Goal: Find specific page/section: Find specific page/section

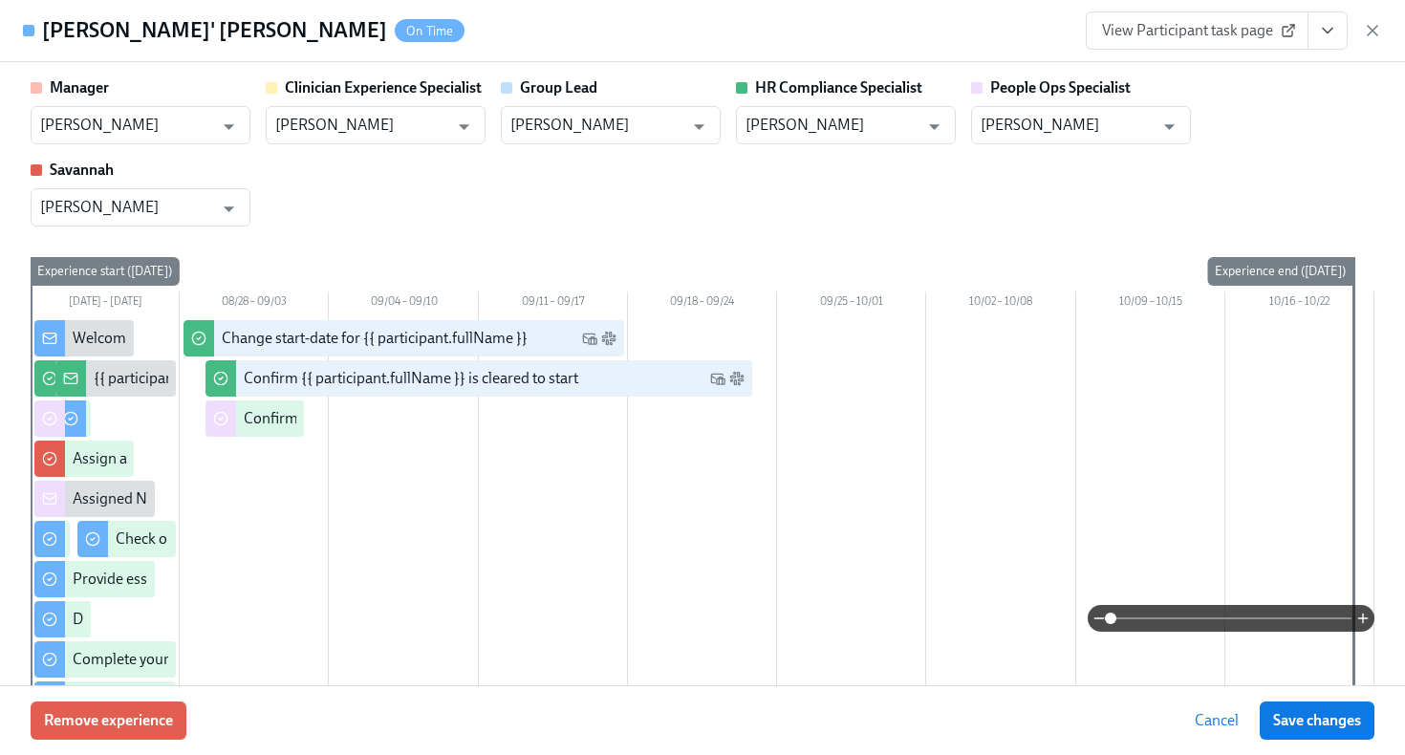
scroll to position [3213, 0]
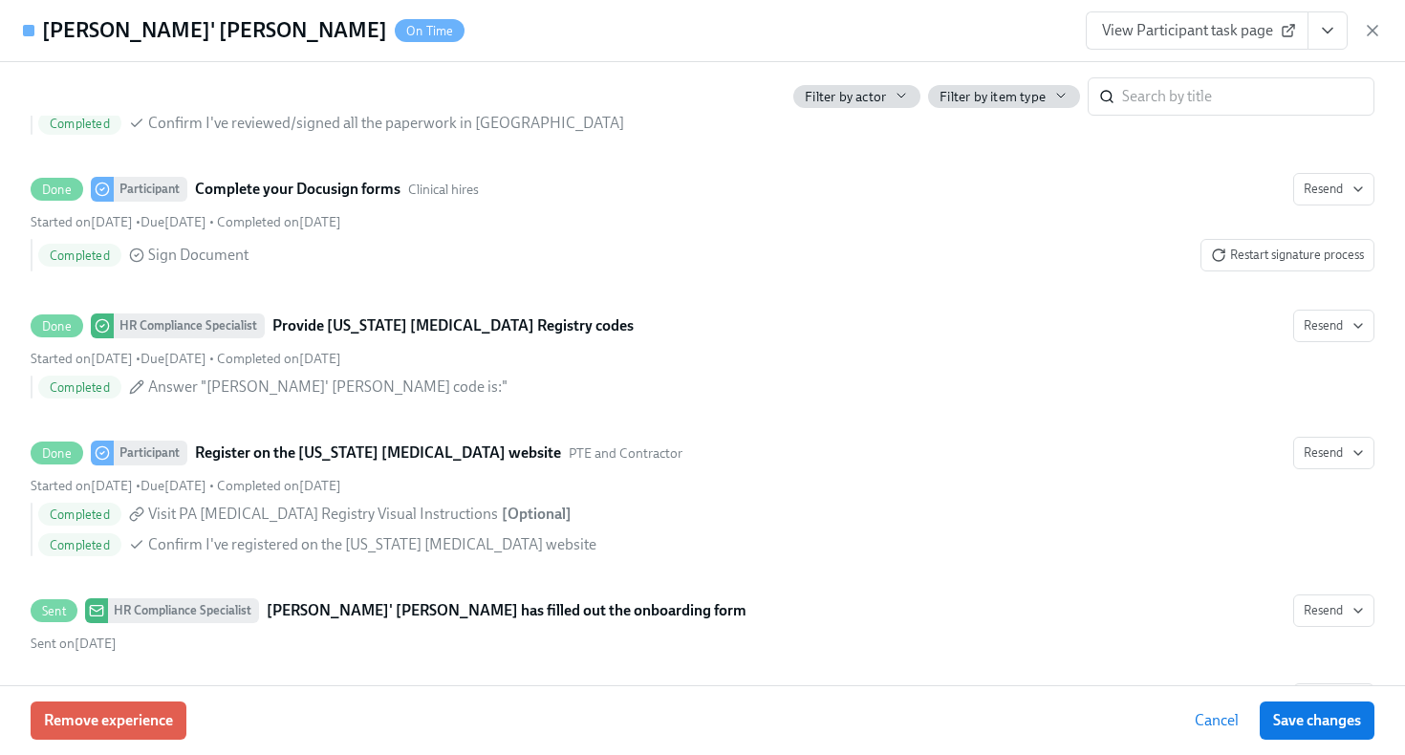
click at [1375, 40] on div "View Participant task page" at bounding box center [1233, 30] width 296 height 38
click at [1373, 34] on icon "button" at bounding box center [1371, 30] width 19 height 19
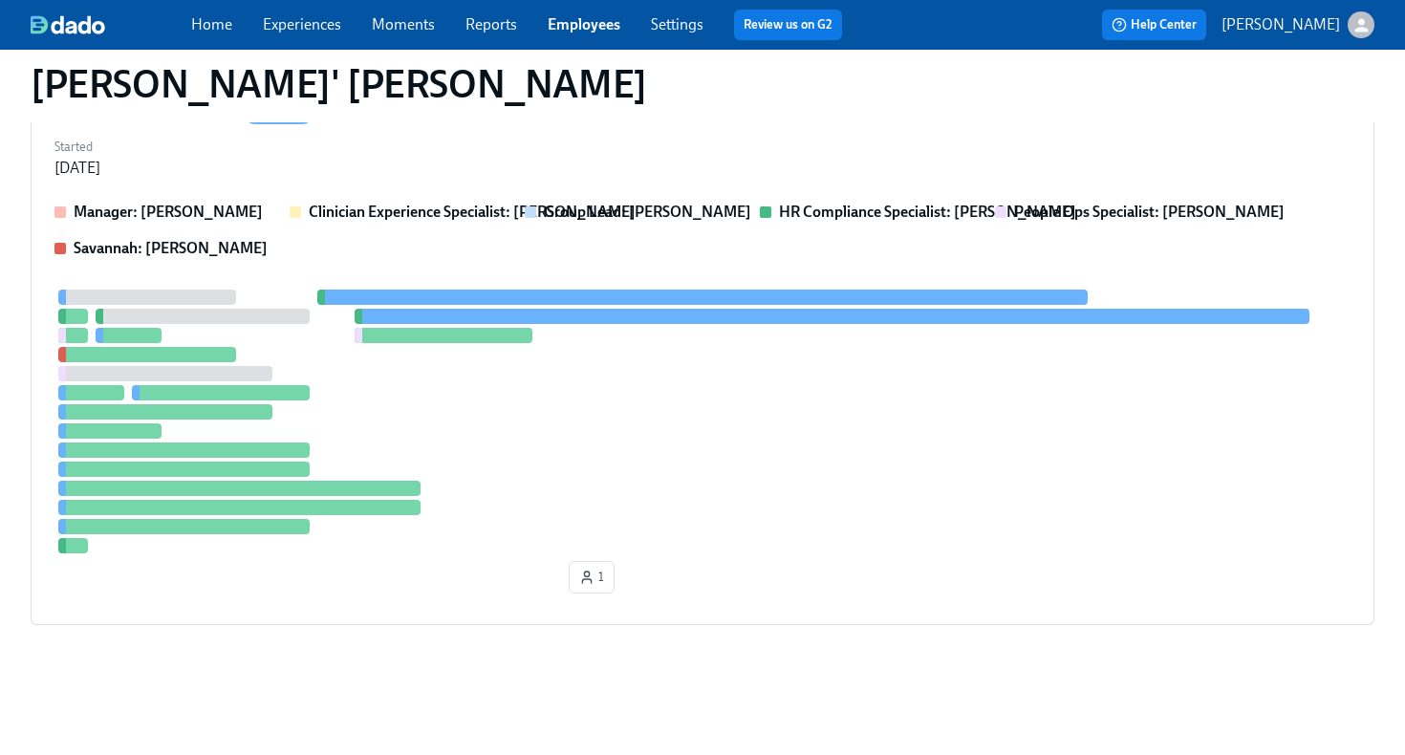
click at [587, 31] on link "Employees" at bounding box center [583, 24] width 73 height 18
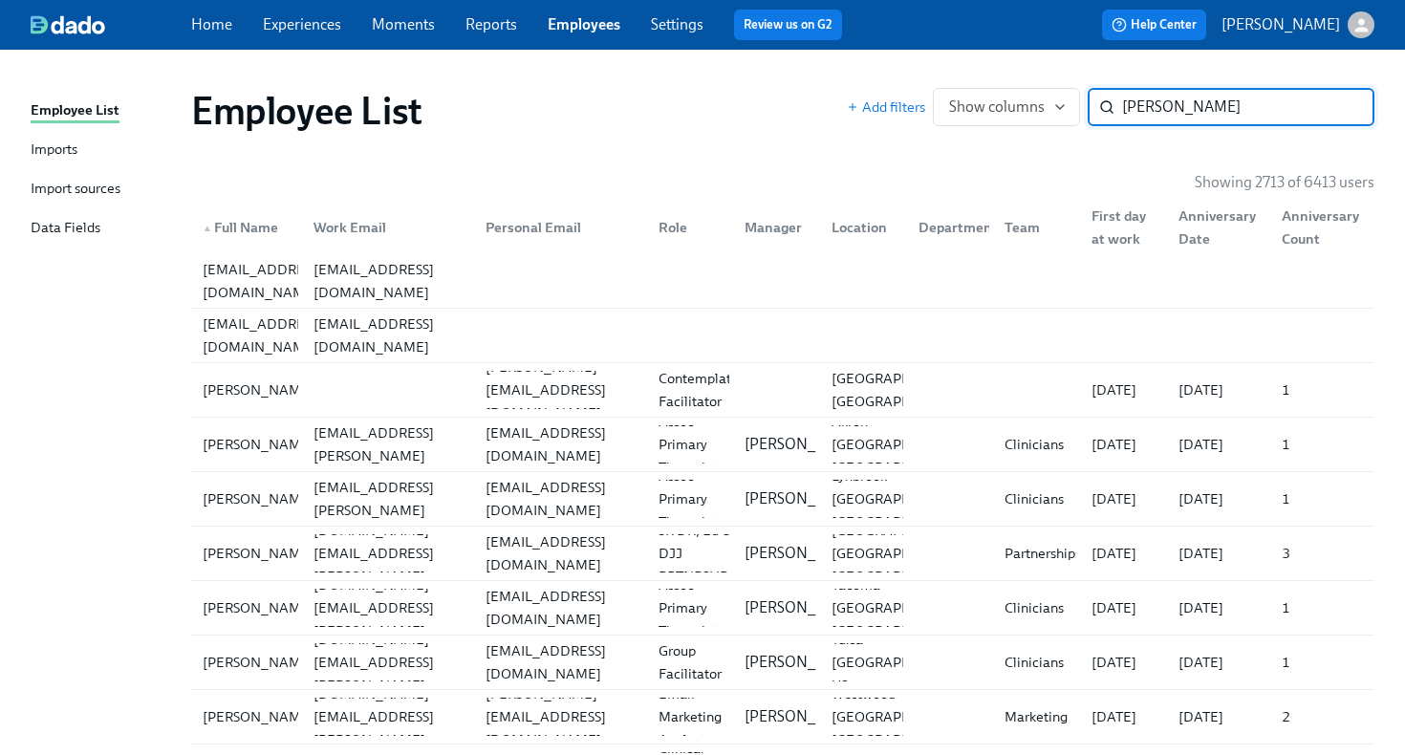
type input "tiffany"
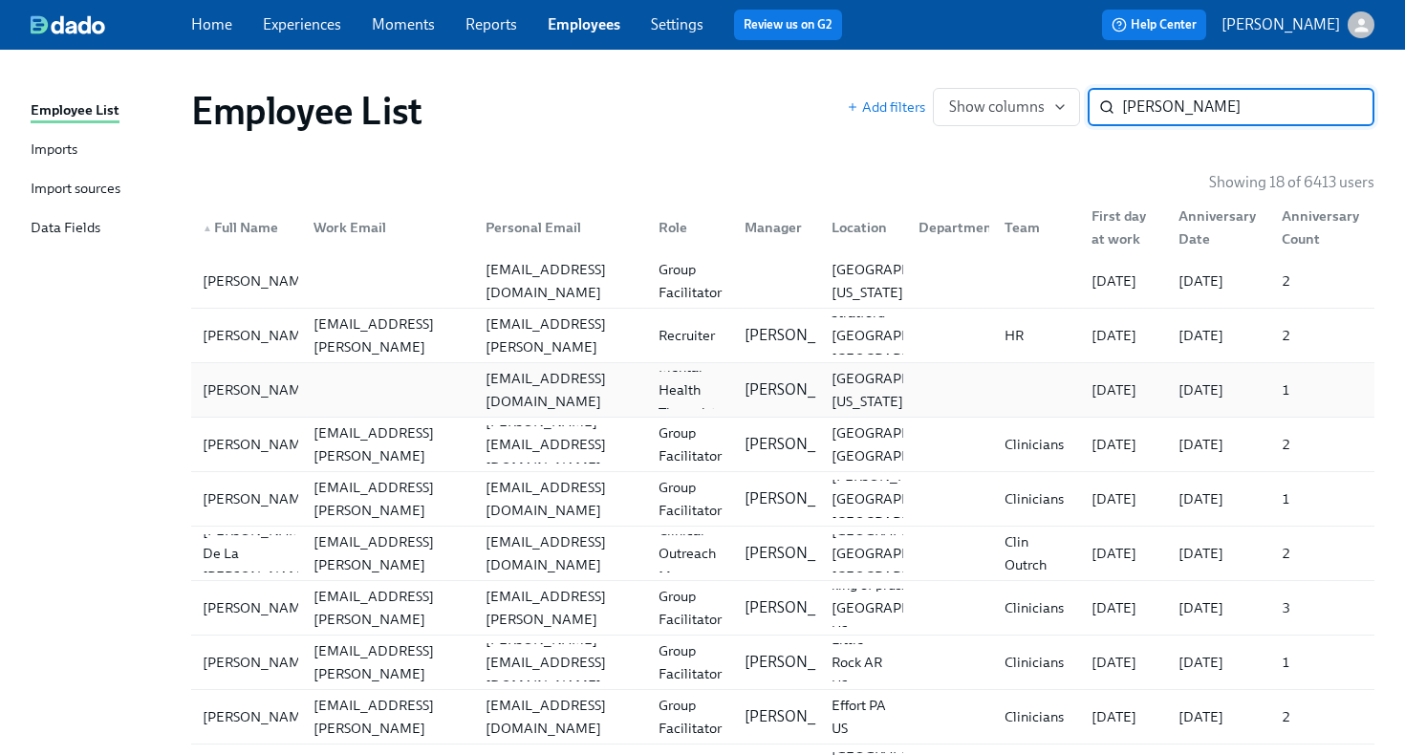
click at [440, 364] on div "Tiffany Benford witchpathwellness@gmail.com Licensed Mental Health Therapist (M…" at bounding box center [782, 390] width 1183 height 54
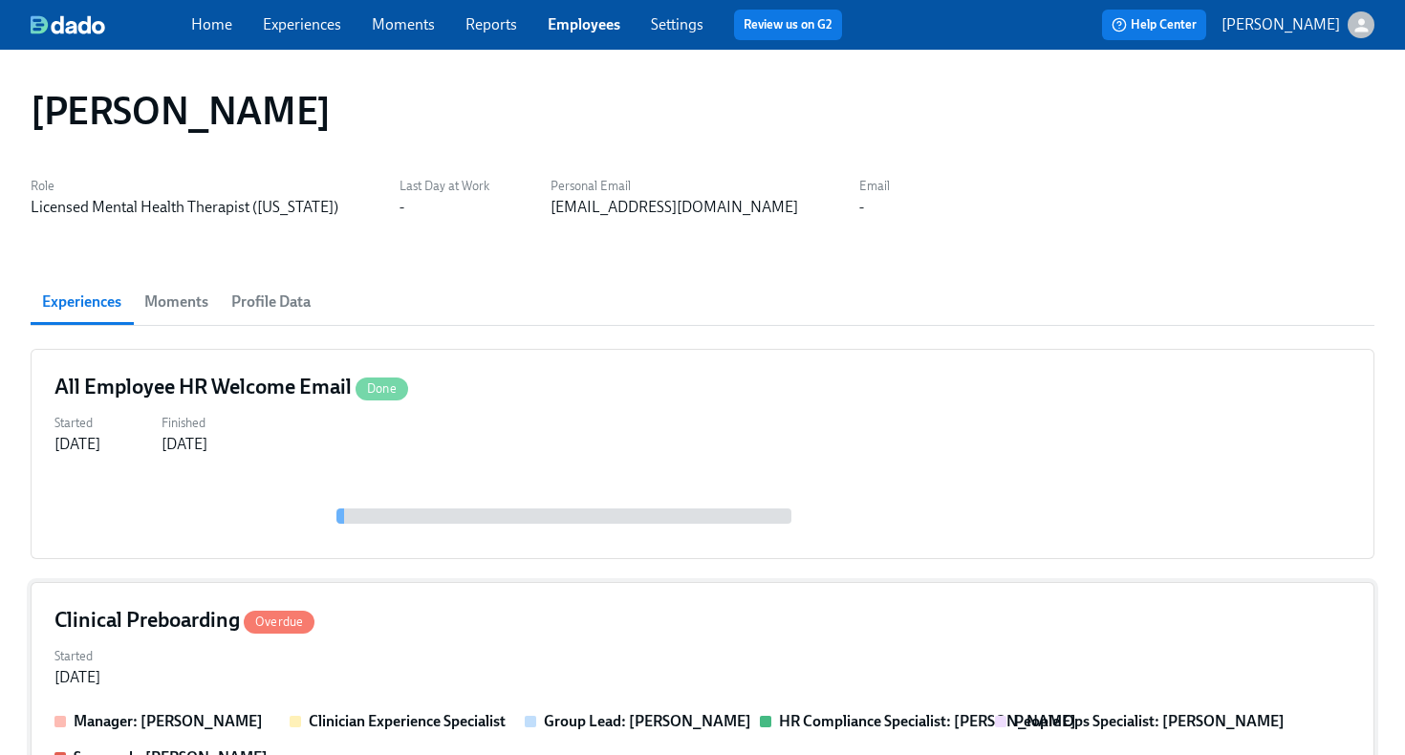
click at [670, 626] on div "Clinical Preboarding Overdue" at bounding box center [702, 620] width 1296 height 29
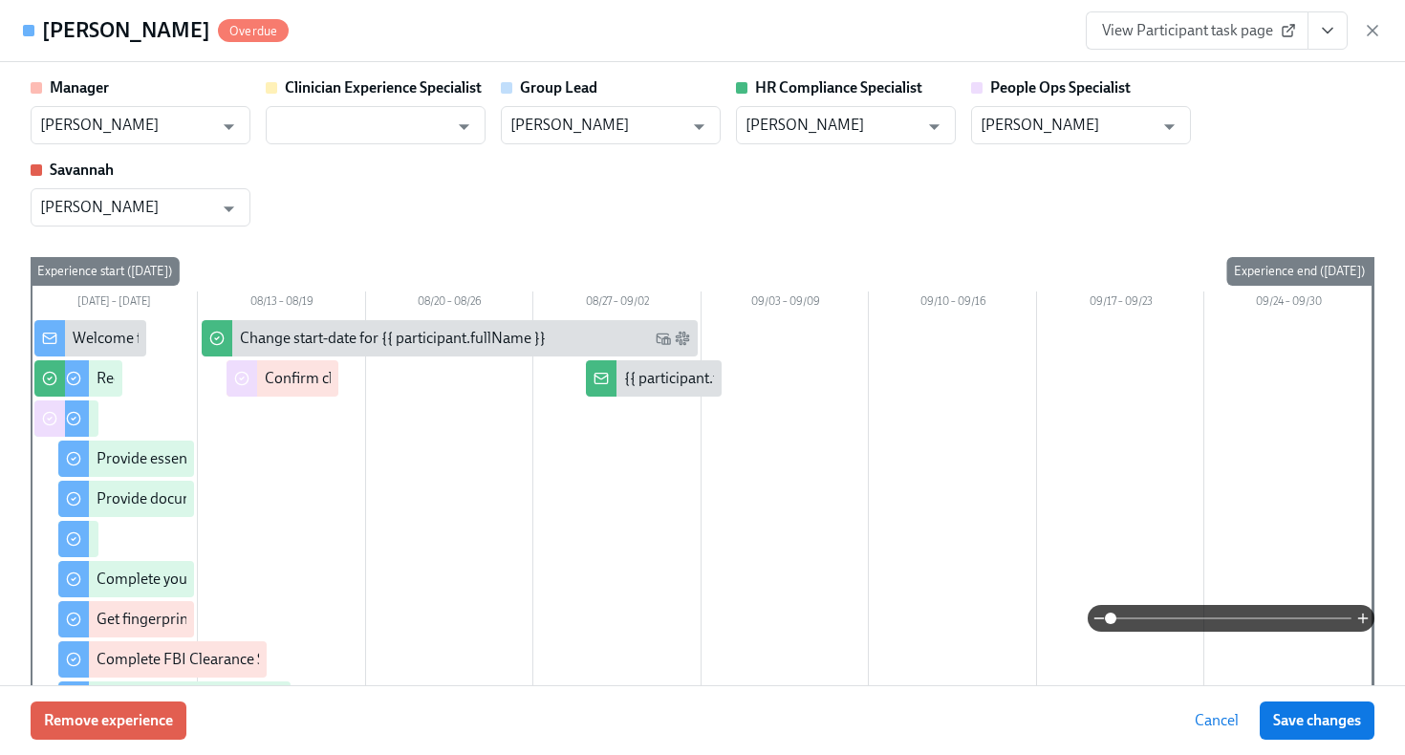
click at [1328, 36] on icon "View task page" at bounding box center [1327, 30] width 19 height 19
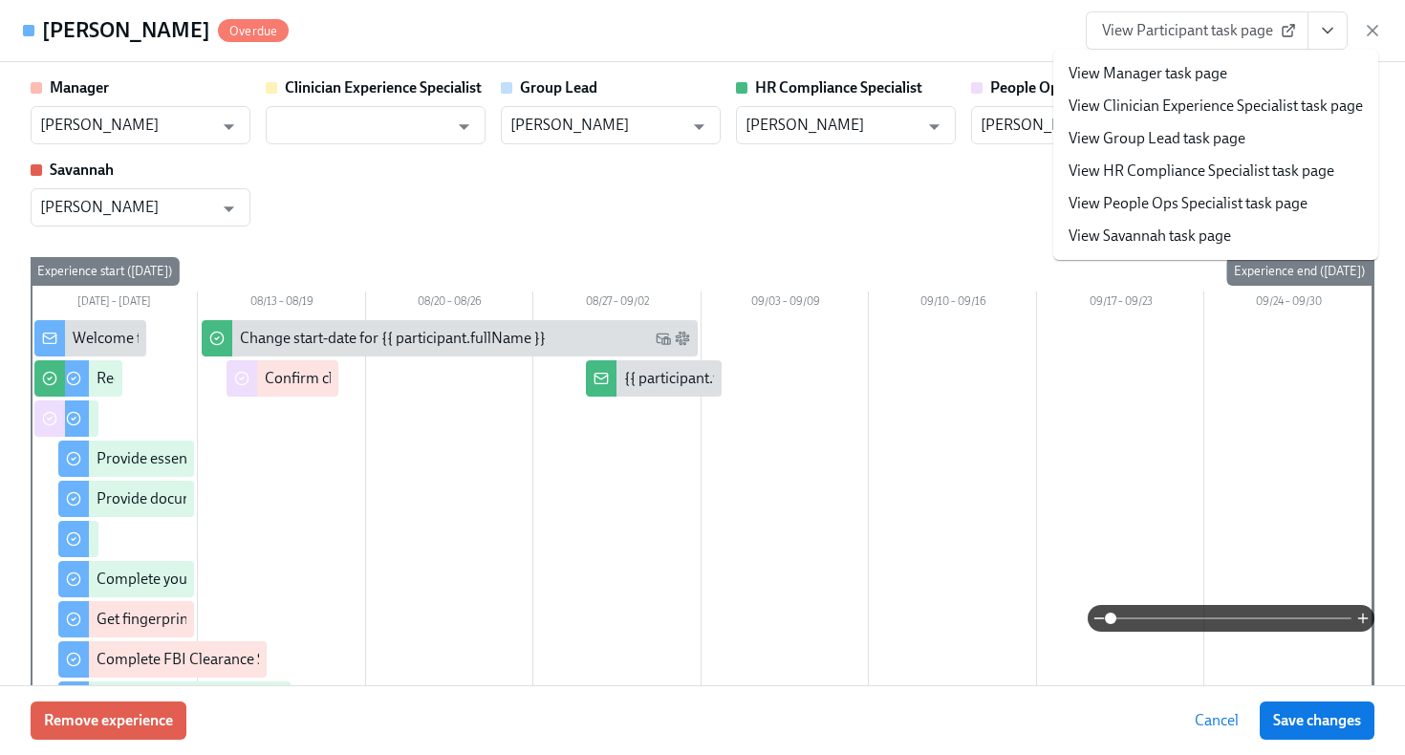
click at [1212, 169] on link "View HR Compliance Specialist task page" at bounding box center [1201, 171] width 266 height 21
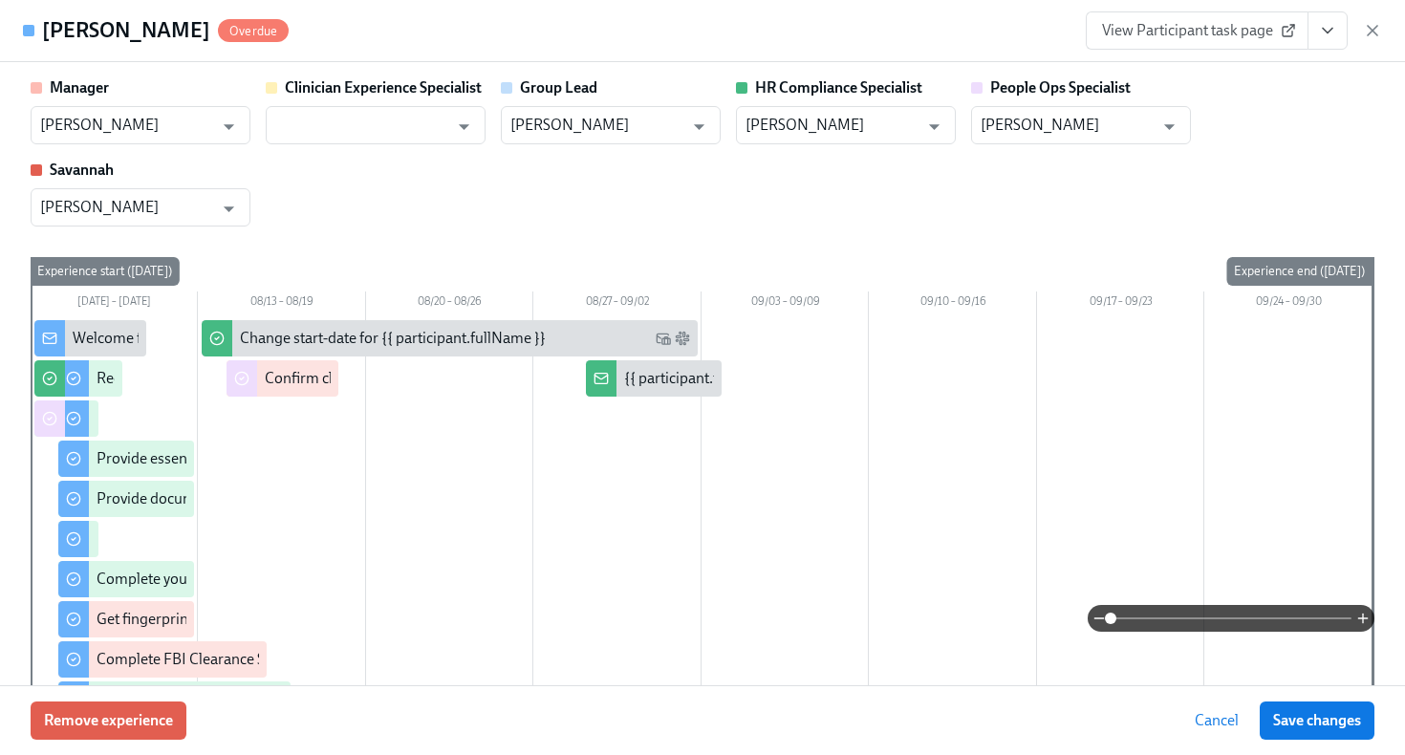
click at [1218, 32] on span "View Participant task page" at bounding box center [1197, 30] width 190 height 19
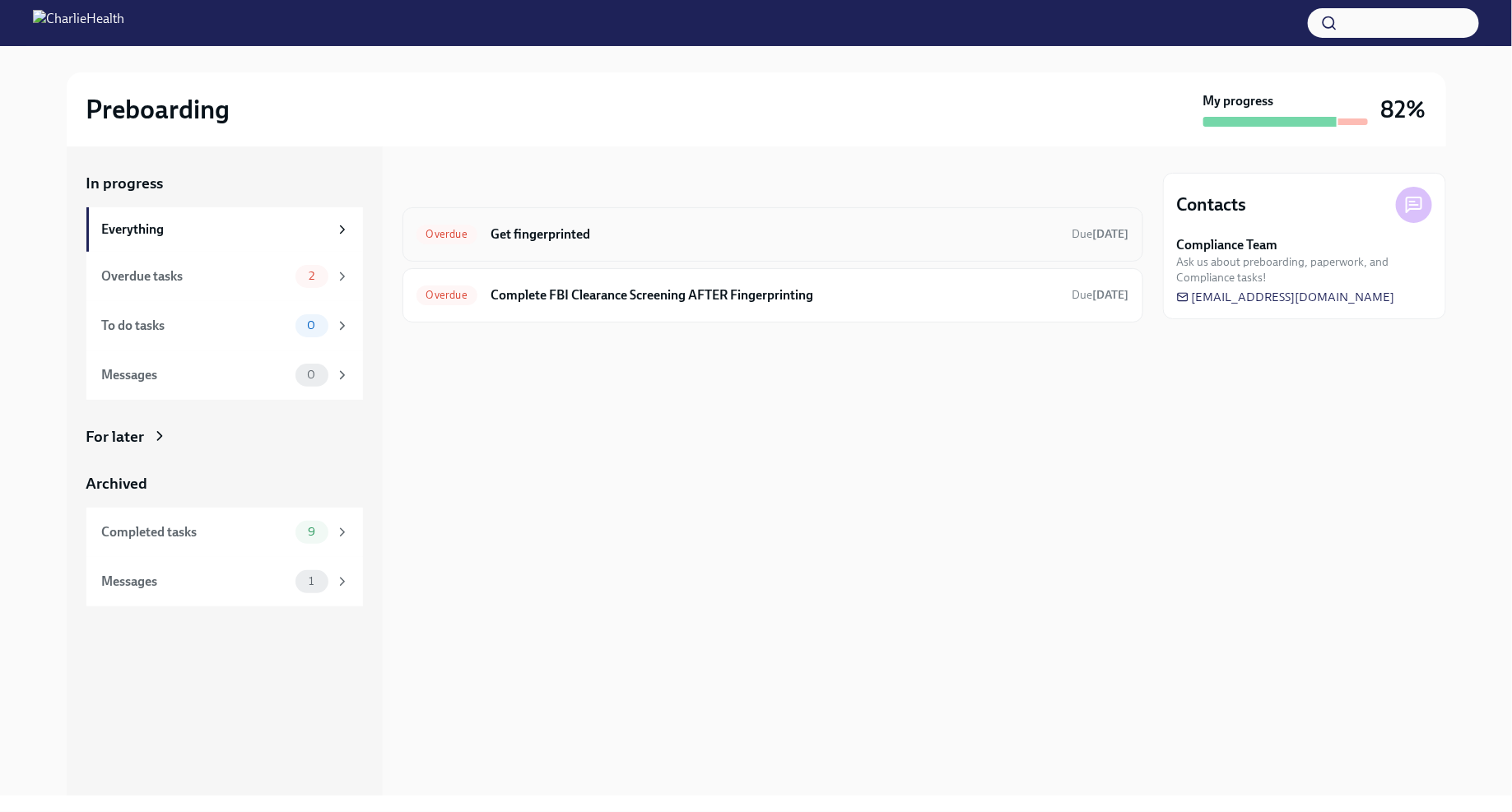
click at [612, 245] on div "Overdue Get fingerprinted Due [DATE]" at bounding box center [772, 234] width 712 height 27
